Goal: Task Accomplishment & Management: Use online tool/utility

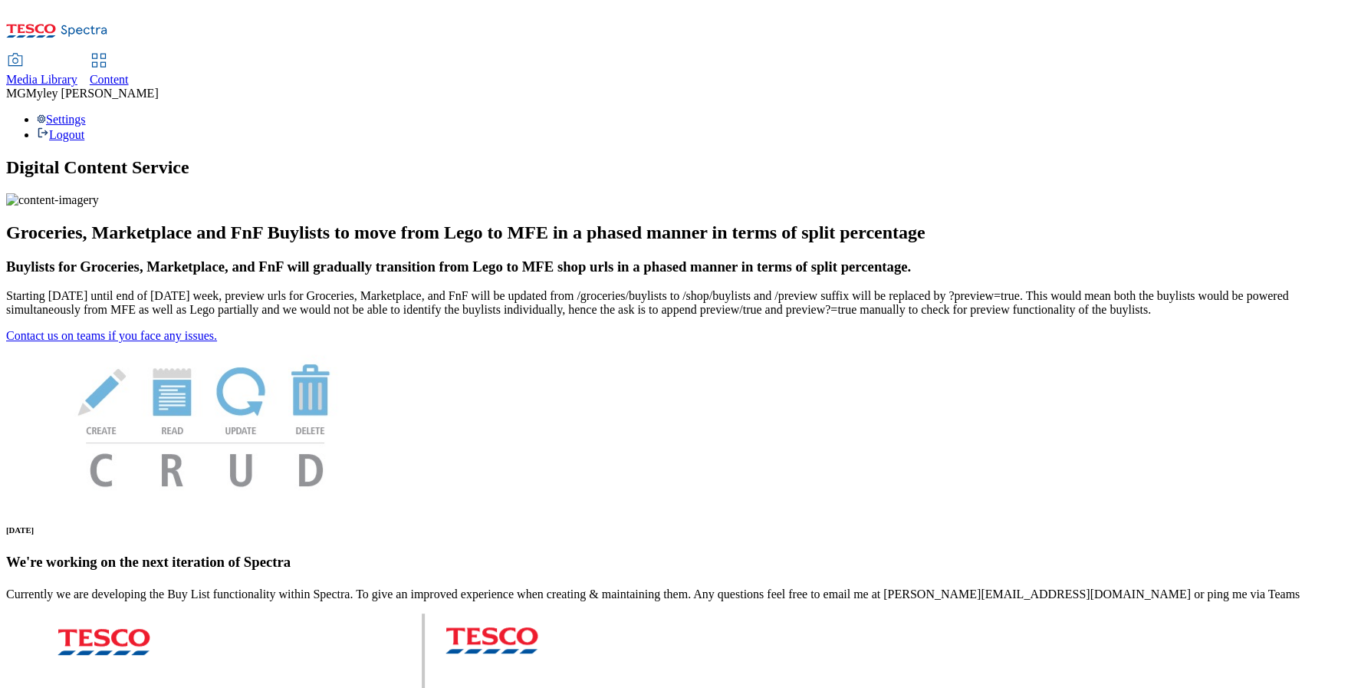
click at [77, 73] on div "Media Library" at bounding box center [41, 80] width 71 height 14
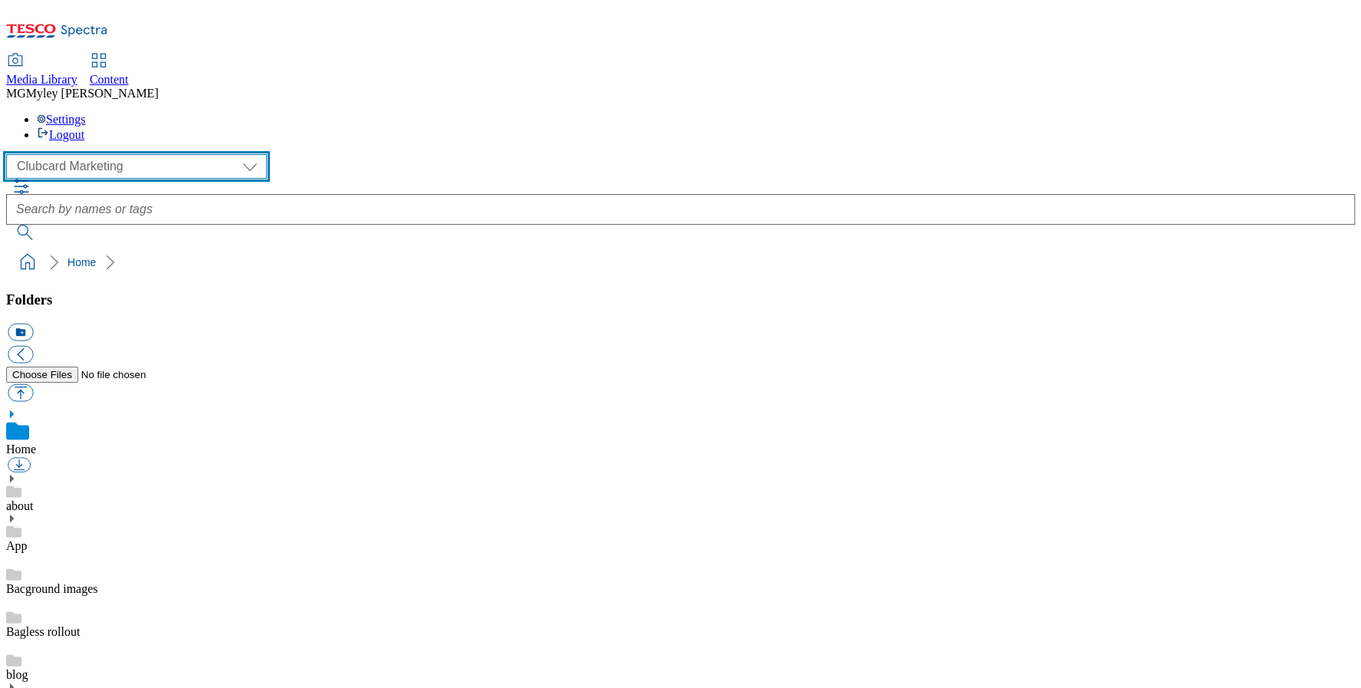
click at [80, 154] on select "Clubcard Marketing Dotcom UK GHS Marketing UK GHS ROI iGHS Marketing CE MCA CZ …" at bounding box center [136, 166] width 261 height 25
select select "flare-ghs-mktg"
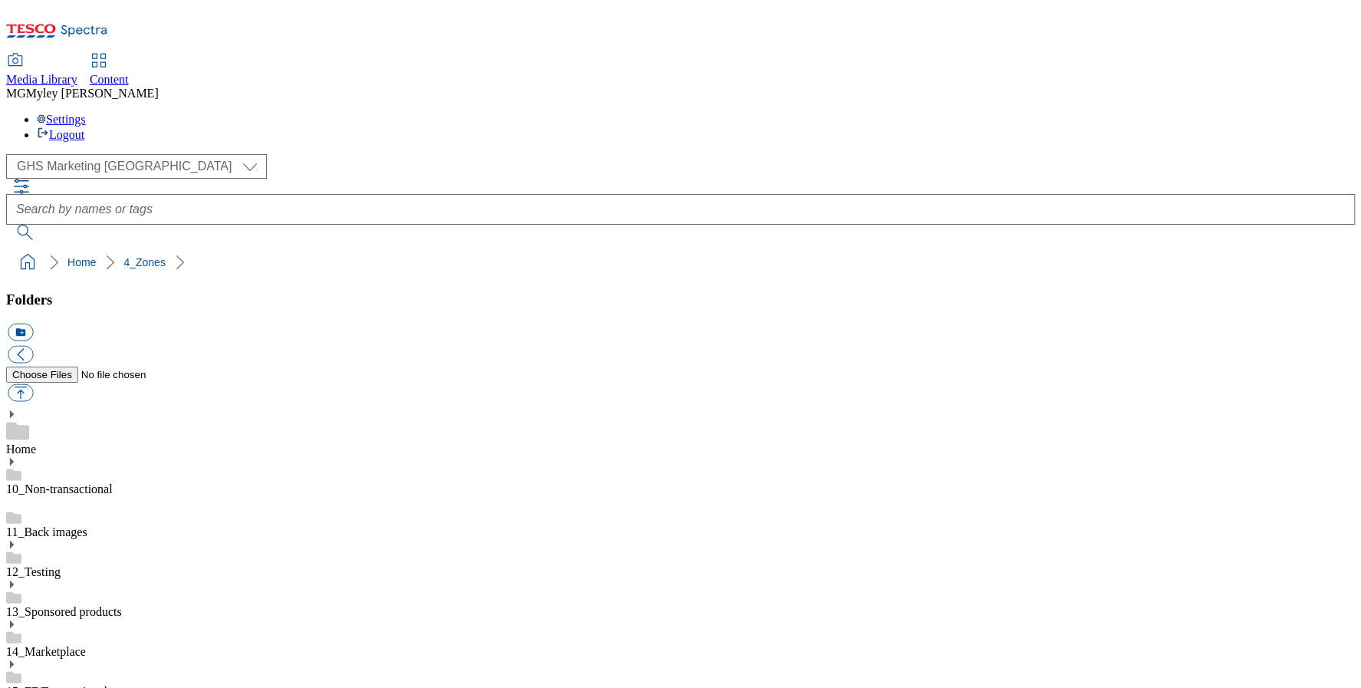
scroll to position [860, 0]
click at [129, 73] on span "Content" at bounding box center [109, 79] width 39 height 13
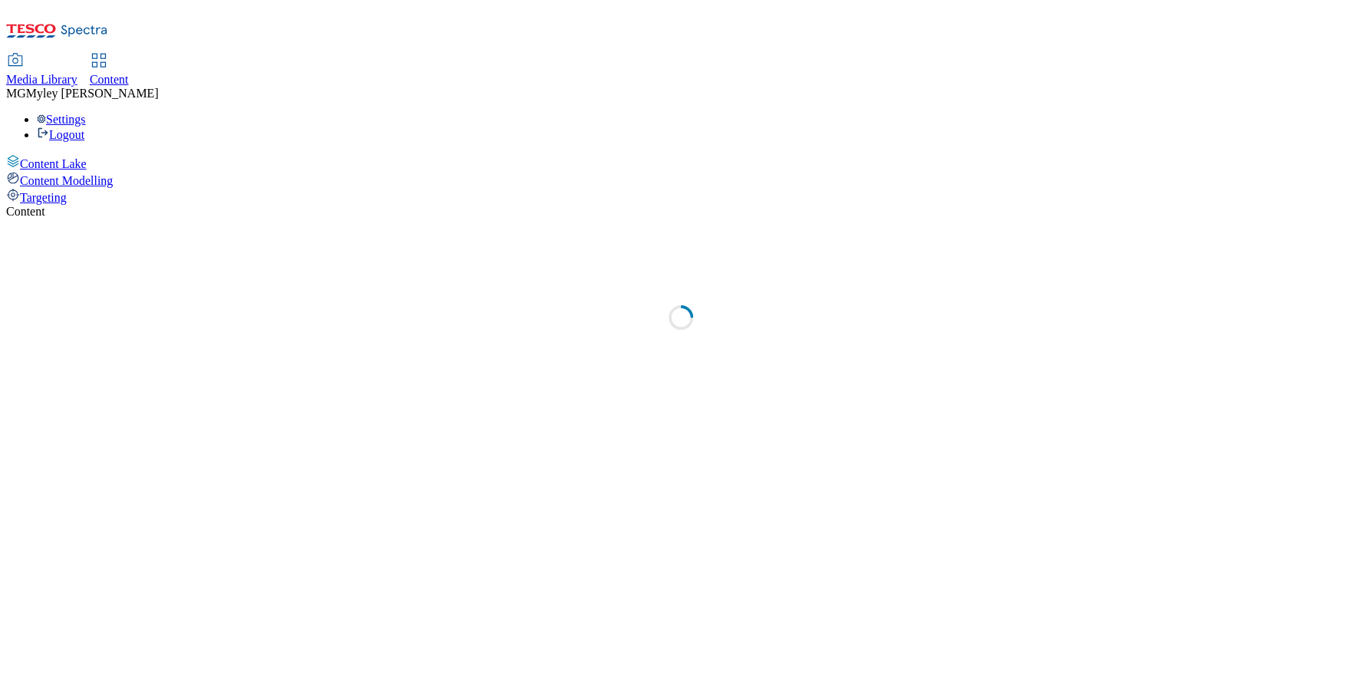
select select "ghs-[GEOGRAPHIC_DATA]"
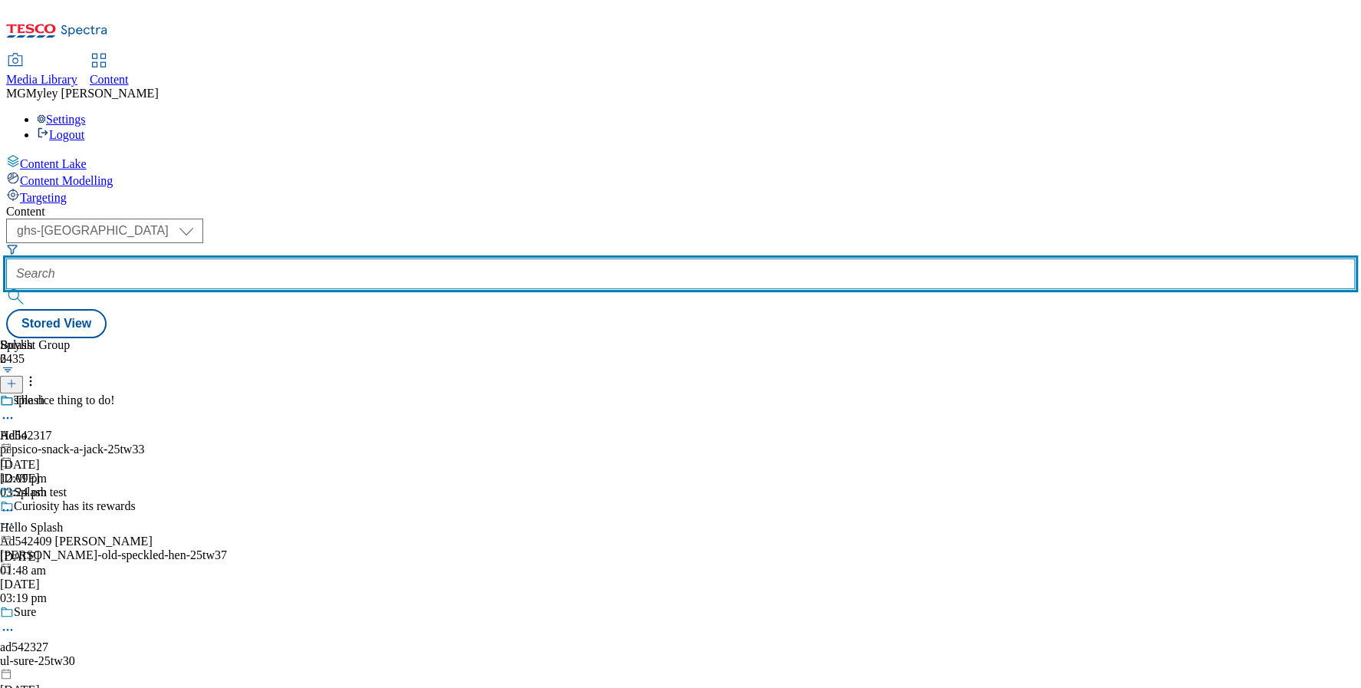
click at [388, 258] on input "text" at bounding box center [680, 273] width 1349 height 31
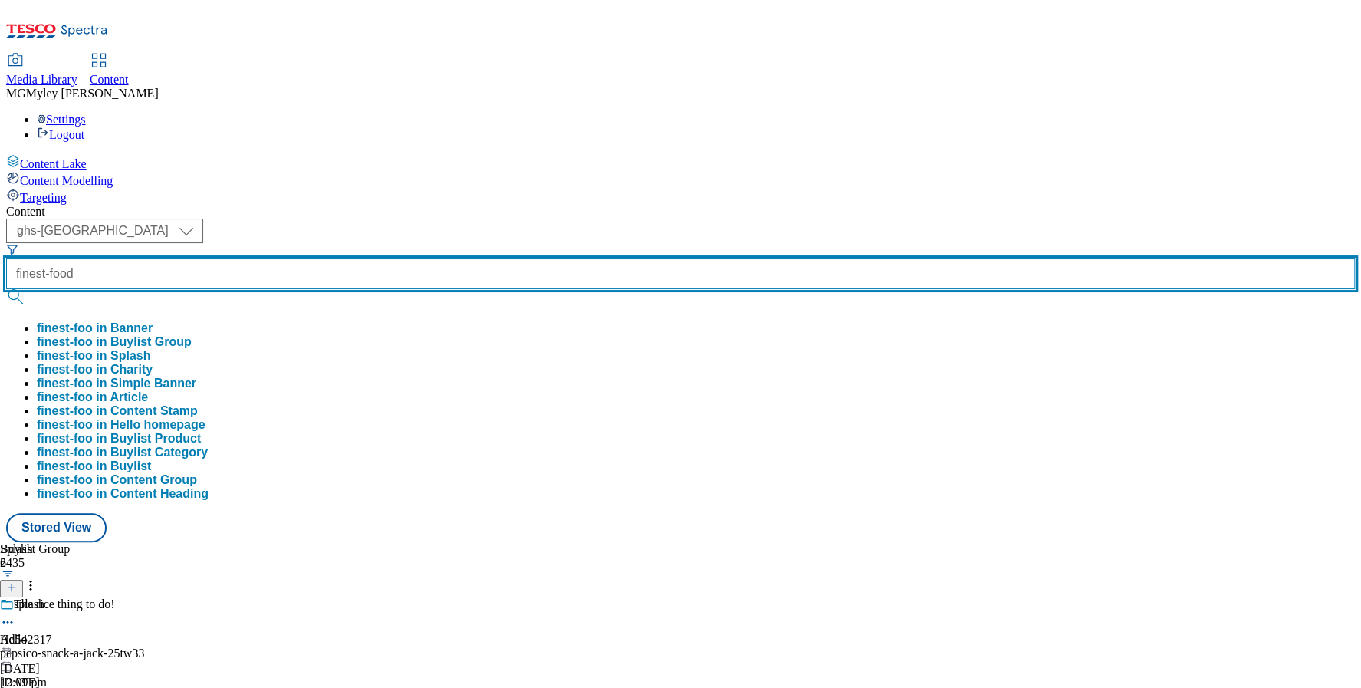
type input "finest-food"
click at [6, 289] on button "submit" at bounding box center [16, 296] width 21 height 15
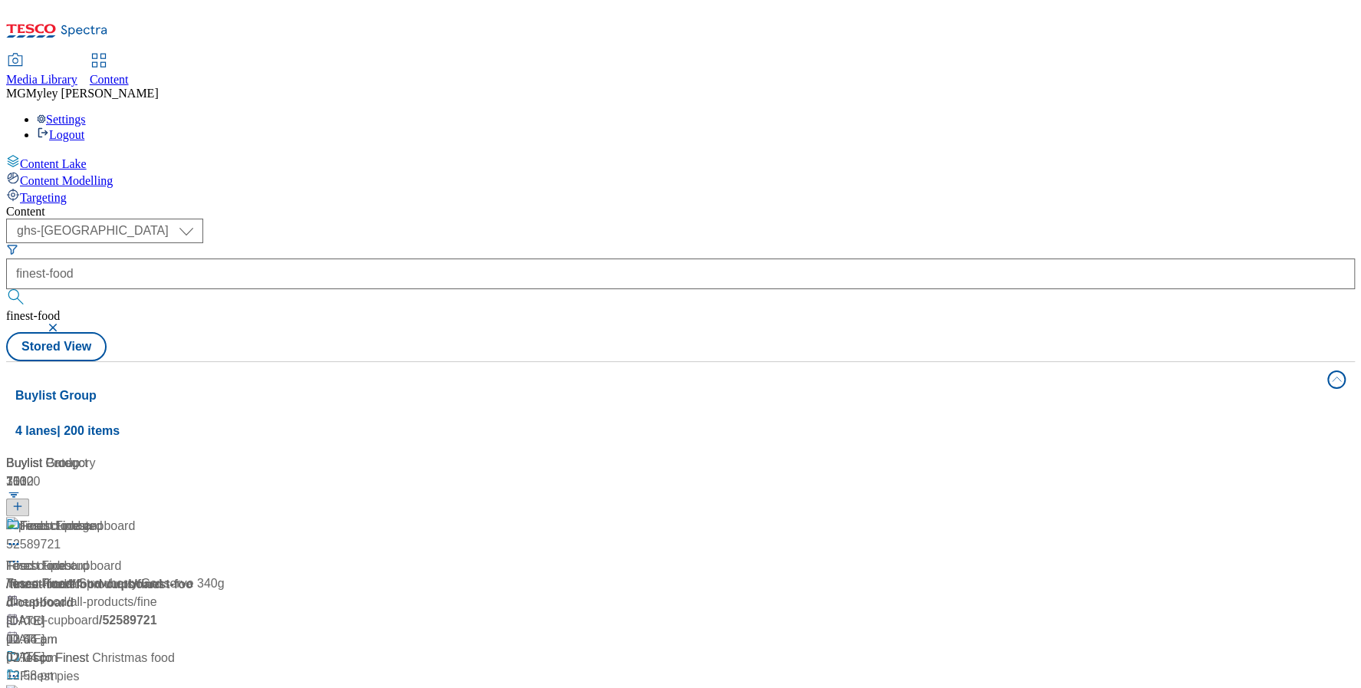
click at [558, 205] on div "Content ( optional ) ghs-roi ghs-[GEOGRAPHIC_DATA] ghs-uk finest-food finest-fo…" at bounding box center [680, 625] width 1349 height 841
click at [220, 517] on div "Tesco Finest Tesco Finest / finest-food [DATE] 02:46 am" at bounding box center [113, 583] width 214 height 132
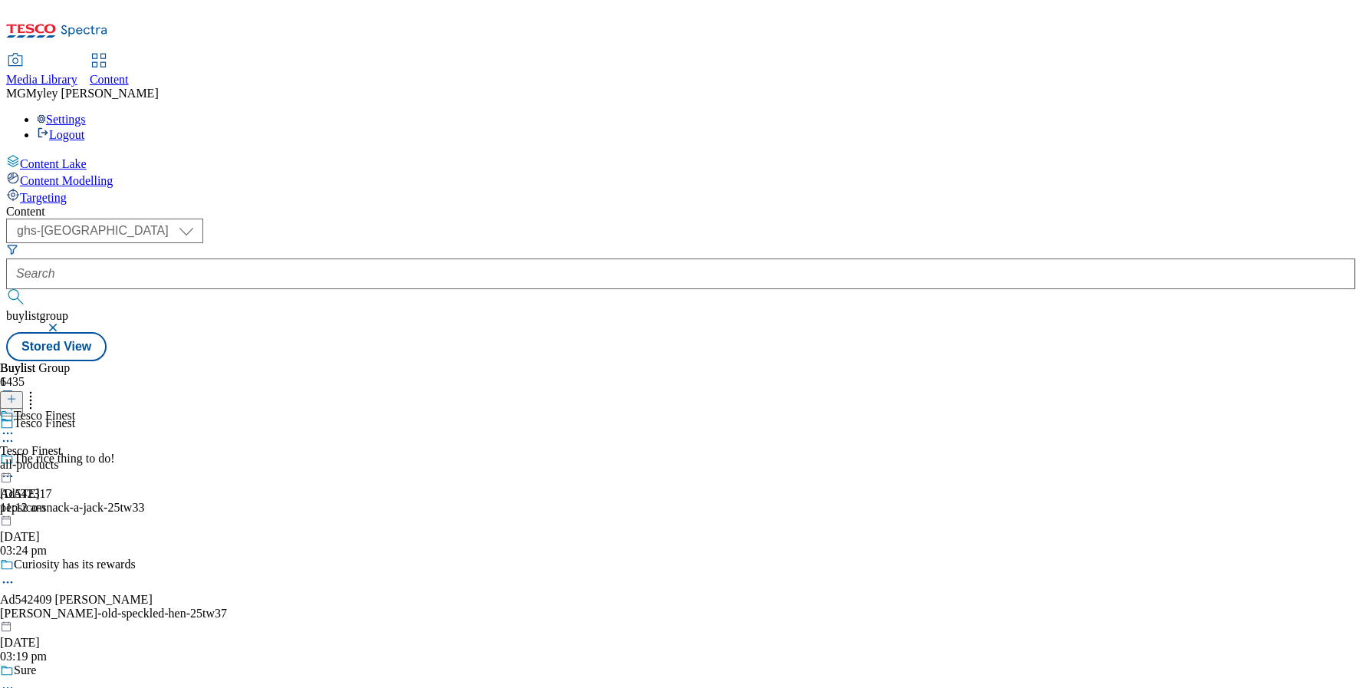
click at [75, 458] on div "all-products" at bounding box center [37, 465] width 75 height 14
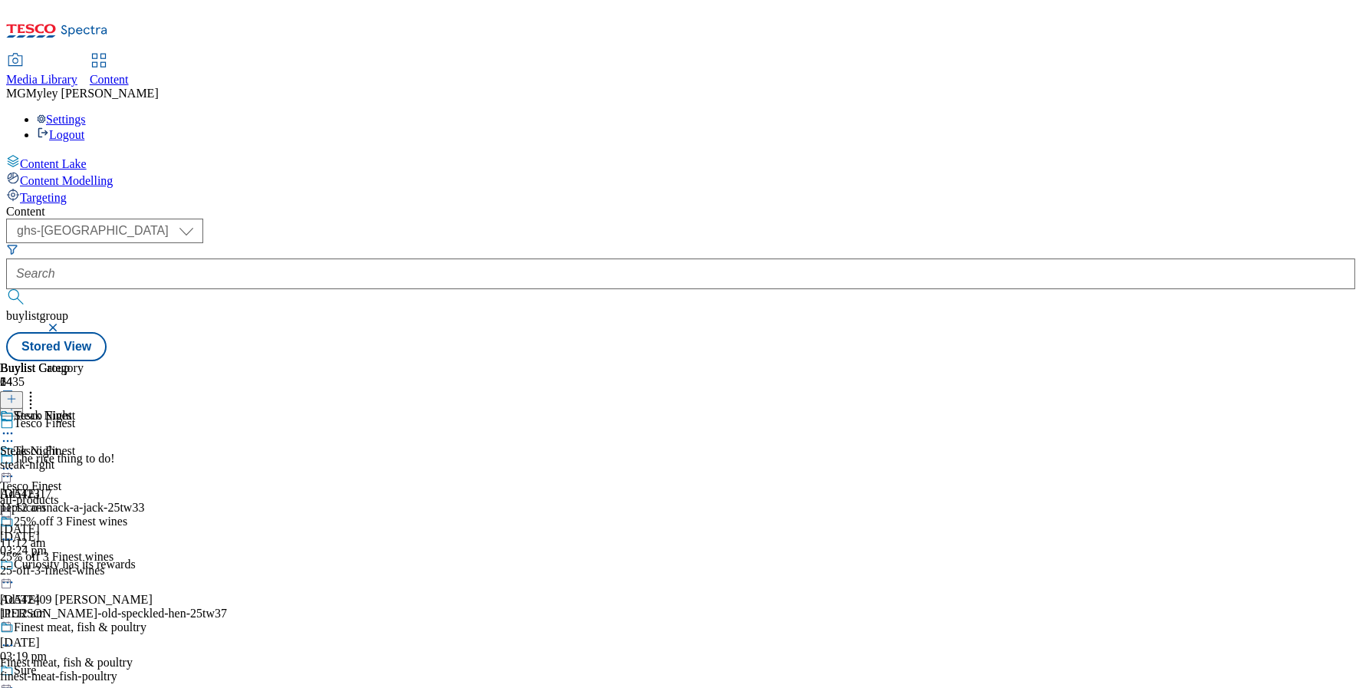
click at [15, 461] on icon at bounding box center [7, 468] width 15 height 15
click at [71, 492] on button "Edit" at bounding box center [51, 501] width 41 height 18
select select "evergreen"
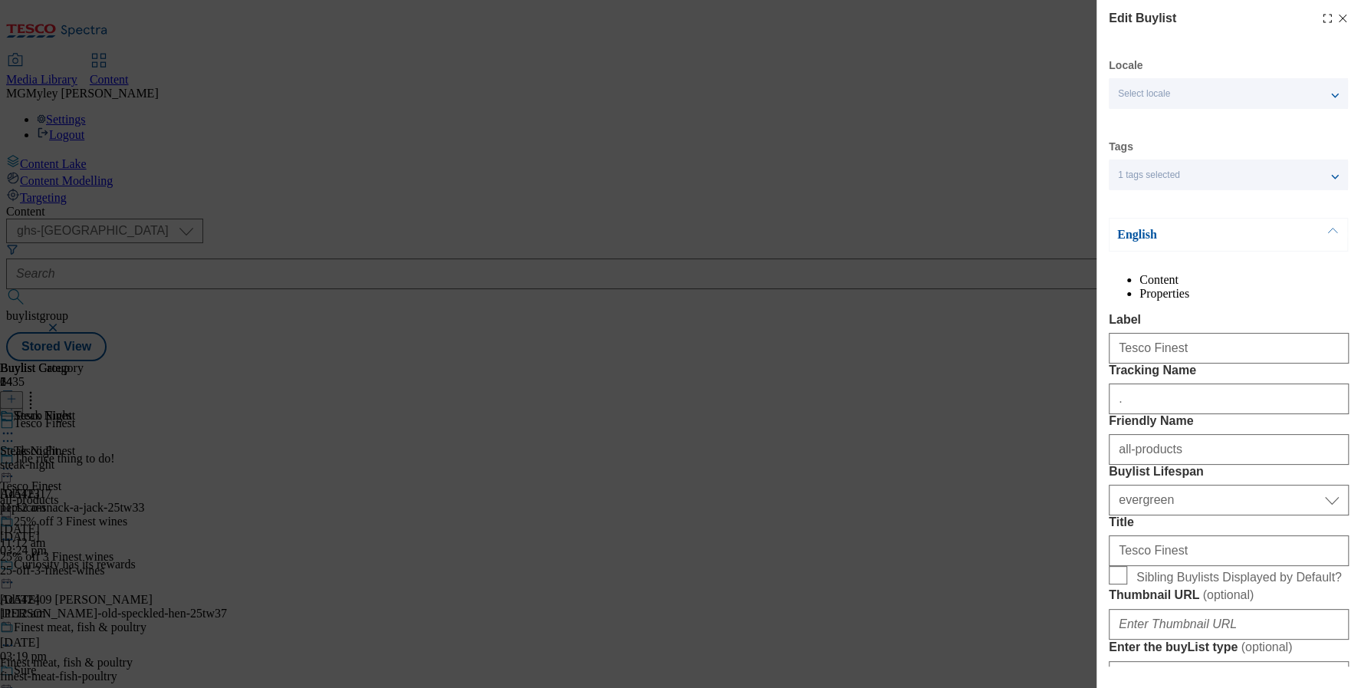
select select "Banner"
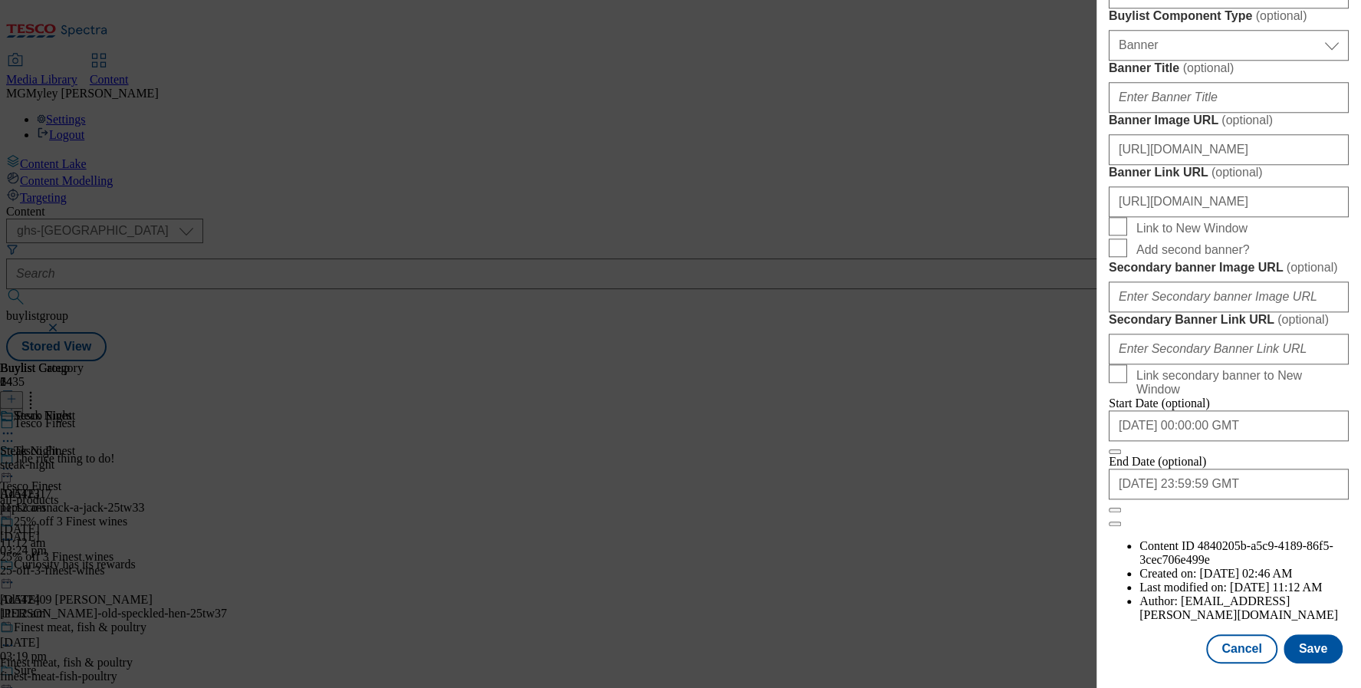
scroll to position [1612, 0]
click at [1251, 134] on input "[URL][DOMAIN_NAME]" at bounding box center [1229, 149] width 240 height 31
paste input "8855c461-77aa-487d-bb49-6ef7651ccb6c/2432-GHS-Buylist-Header-1390x392-Finest+Co…"
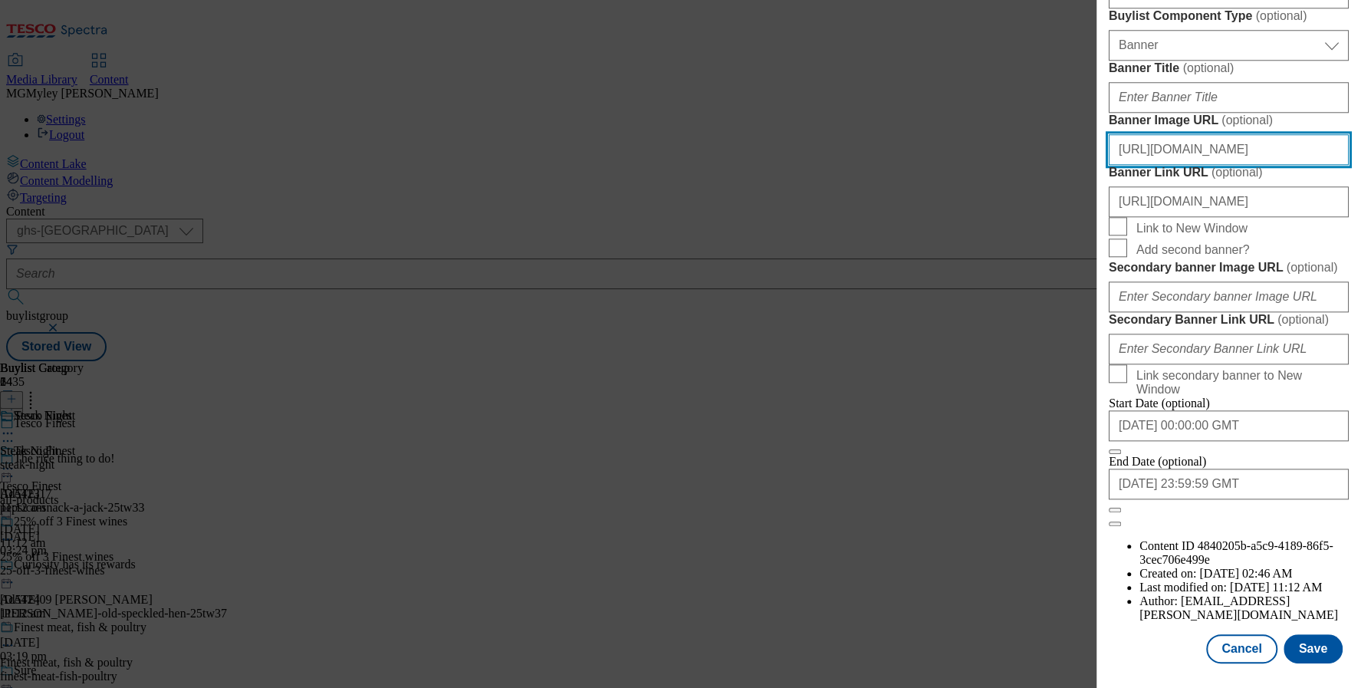
scroll to position [0, 457]
type input "[URL][DOMAIN_NAME]"
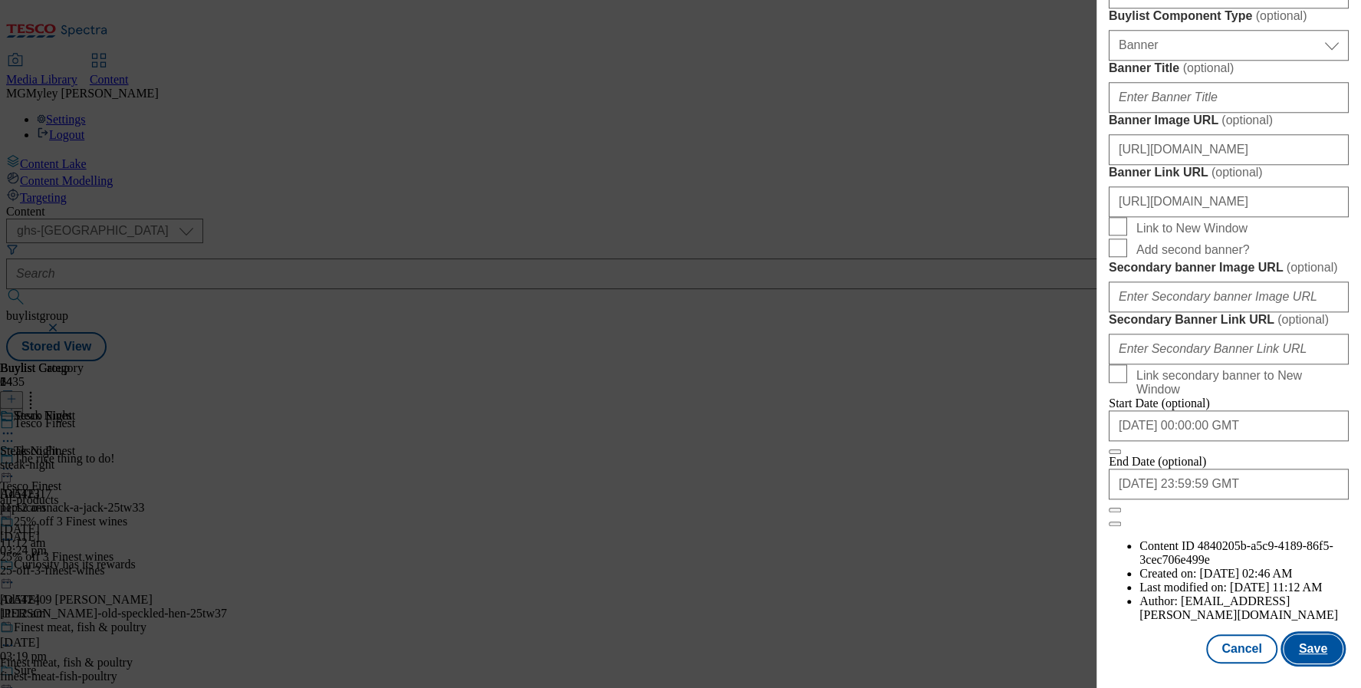
click at [1315, 641] on button "Save" at bounding box center [1313, 648] width 59 height 29
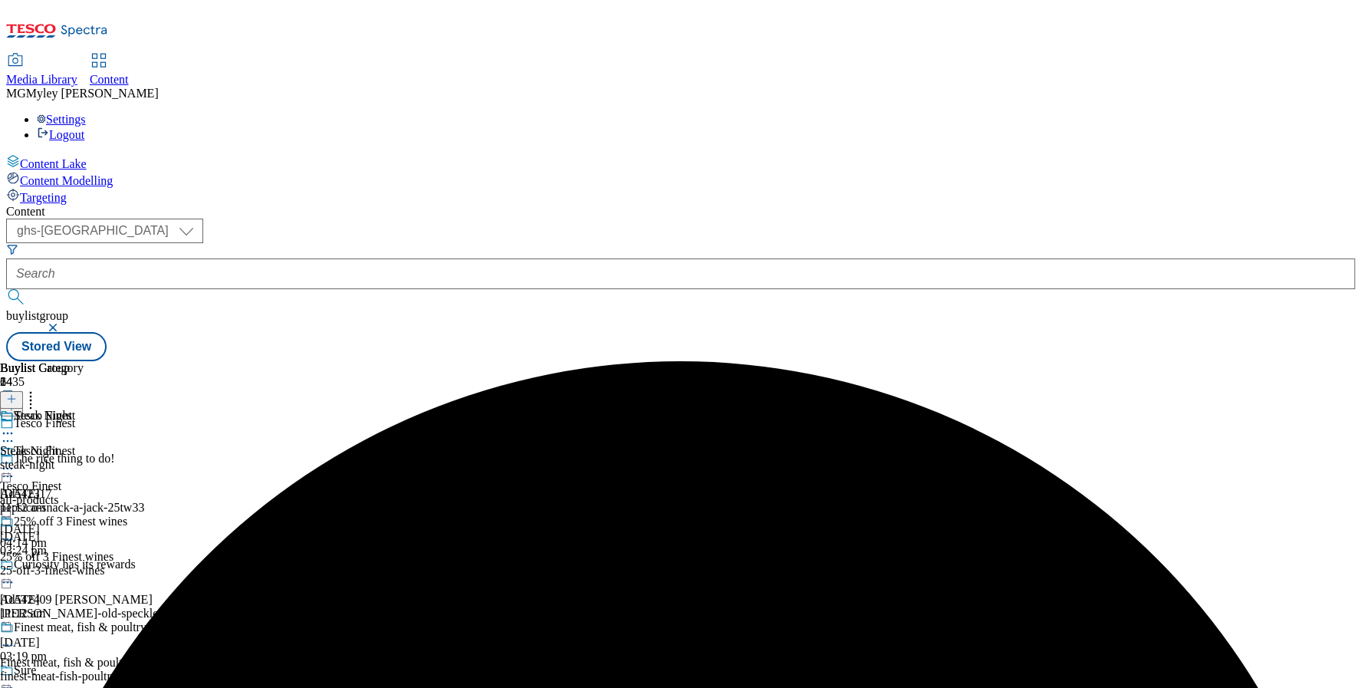
click at [15, 461] on icon at bounding box center [7, 468] width 15 height 15
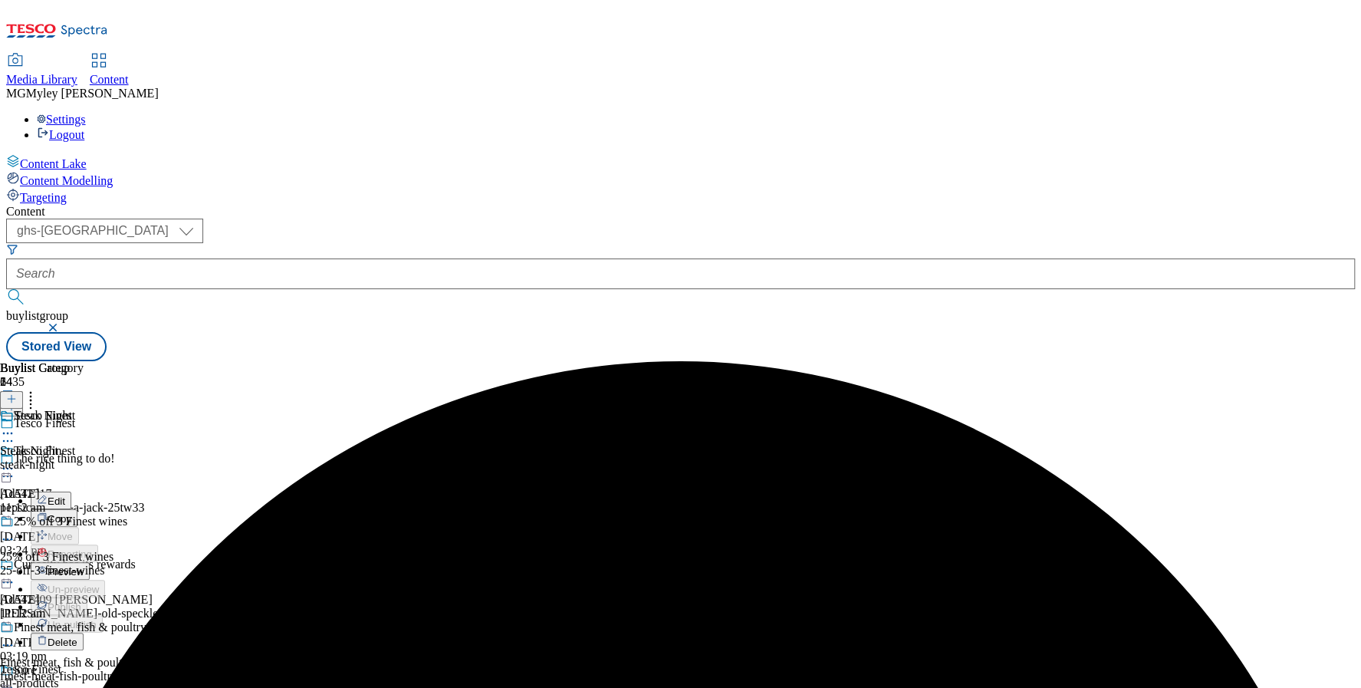
click at [84, 566] on span "Preview" at bounding box center [66, 572] width 36 height 12
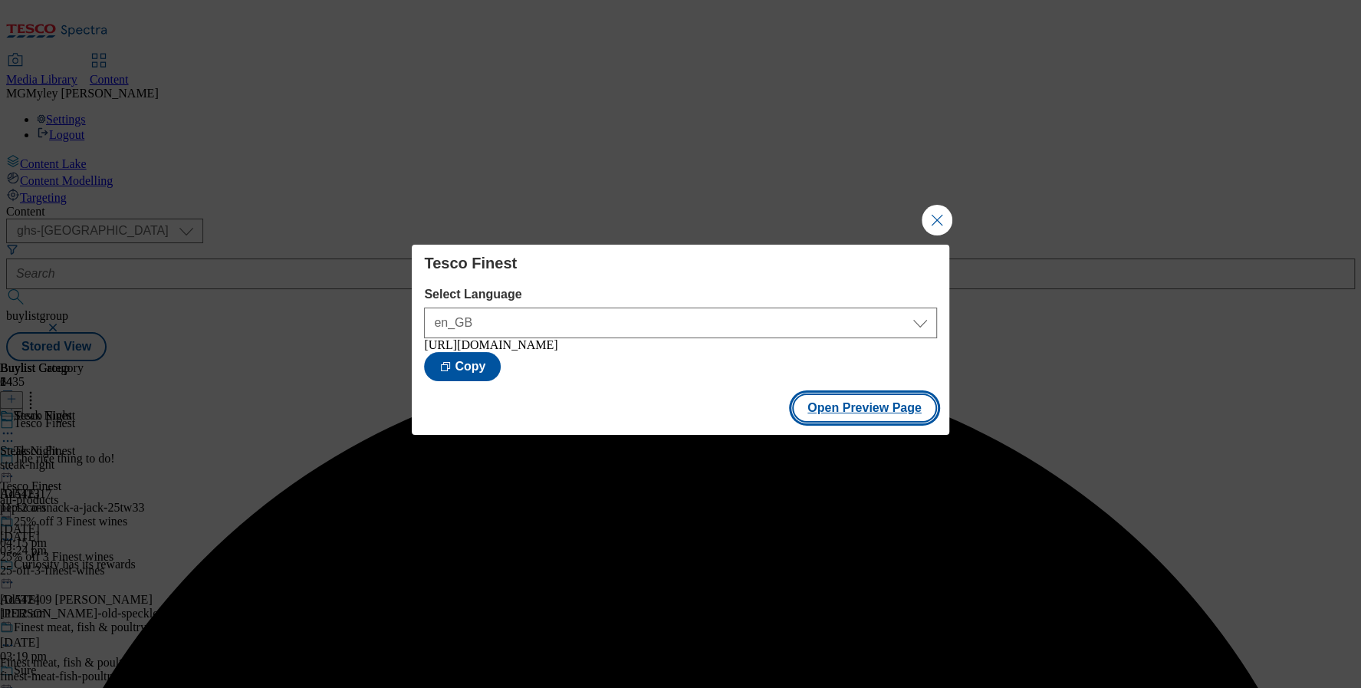
click at [877, 414] on button "Open Preview Page" at bounding box center [864, 407] width 145 height 29
